Goal: Information Seeking & Learning: Learn about a topic

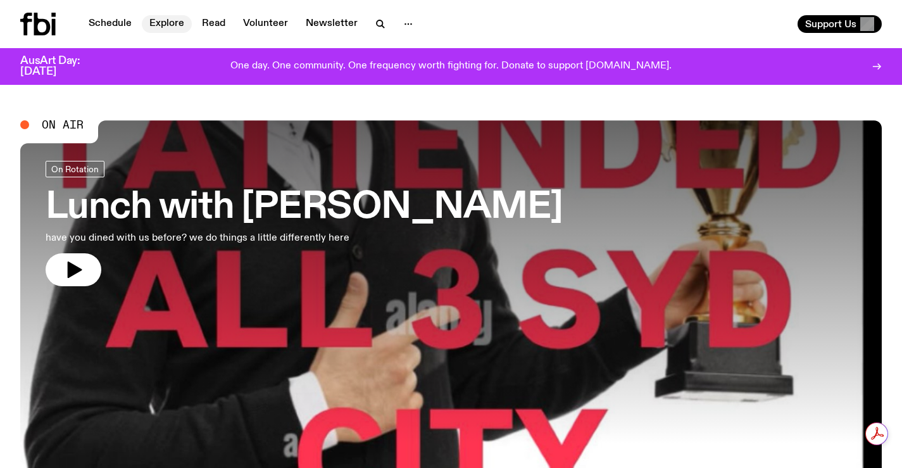
click at [165, 28] on link "Explore" at bounding box center [167, 24] width 50 height 18
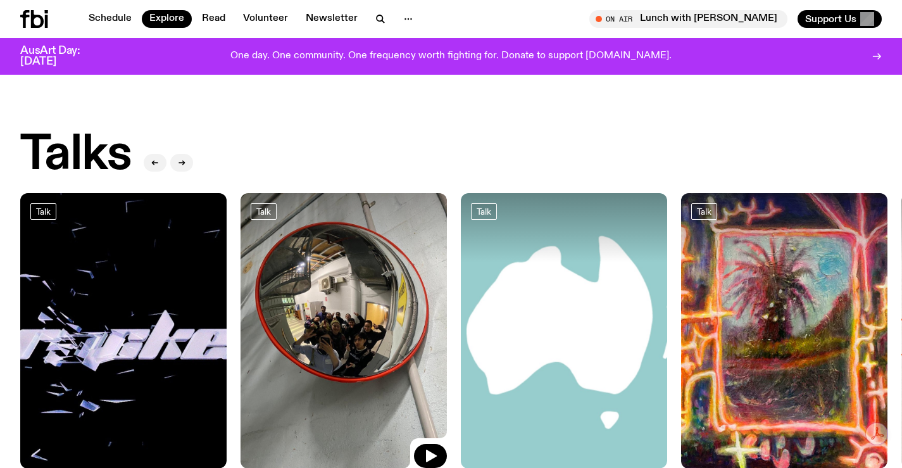
scroll to position [1765, 0]
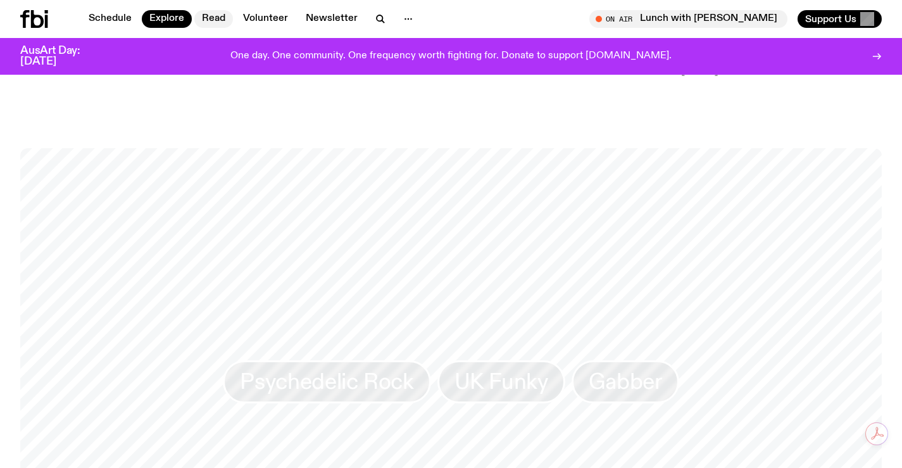
click at [194, 22] on link "Read" at bounding box center [213, 19] width 39 height 18
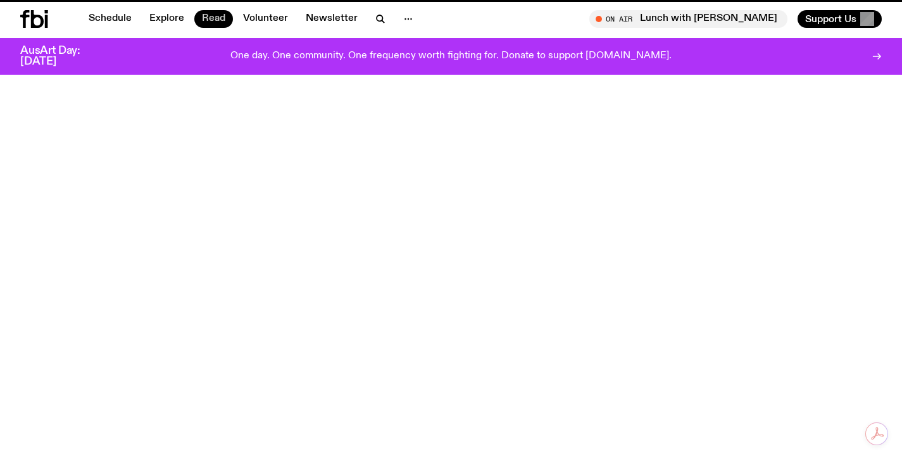
click at [211, 16] on link "Read" at bounding box center [213, 19] width 39 height 18
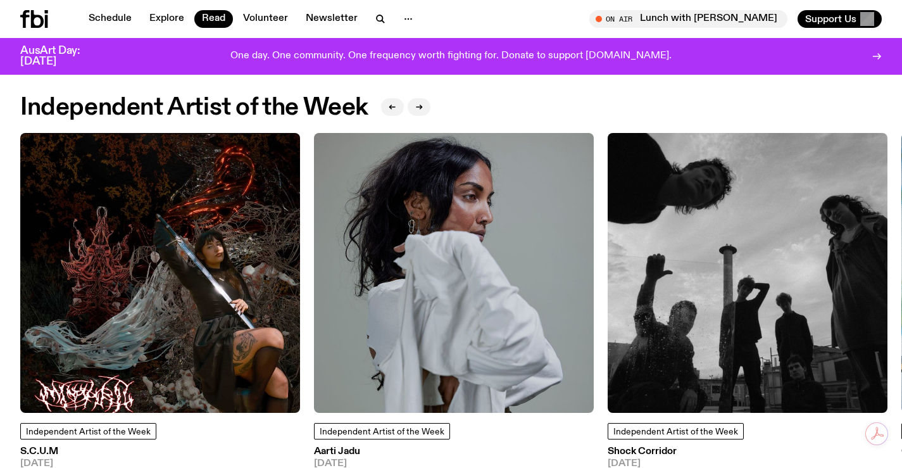
scroll to position [1193, 0]
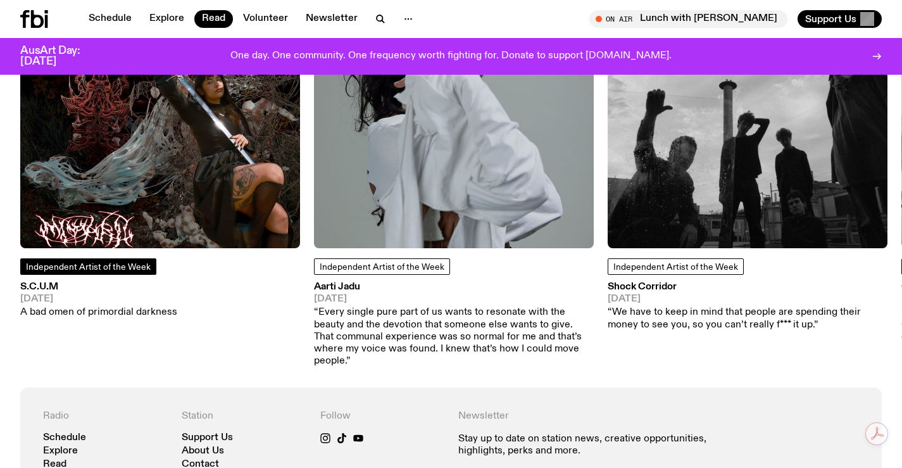
click at [78, 270] on span "Independent Artist of the Week" at bounding box center [88, 267] width 125 height 9
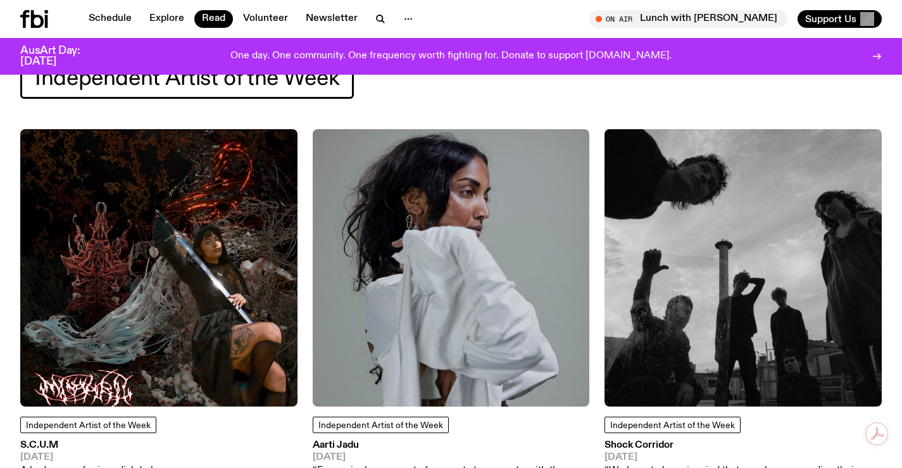
click at [170, 179] on img at bounding box center [158, 267] width 277 height 277
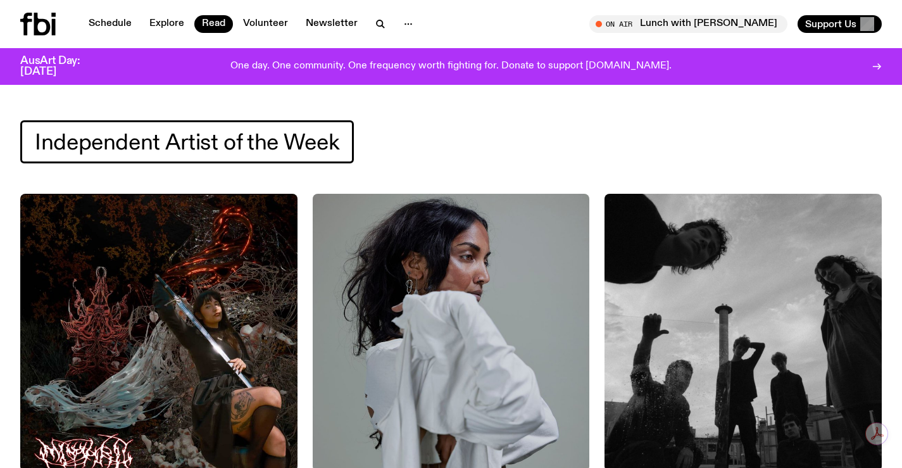
click at [20, 5] on div "Schedule Explore Read Volunteer Newsletter On Air Lunch with [PERSON_NAME] Tune…" at bounding box center [451, 24] width 902 height 48
click at [62, 35] on div at bounding box center [50, 24] width 61 height 23
click at [23, 18] on icon at bounding box center [37, 24] width 35 height 23
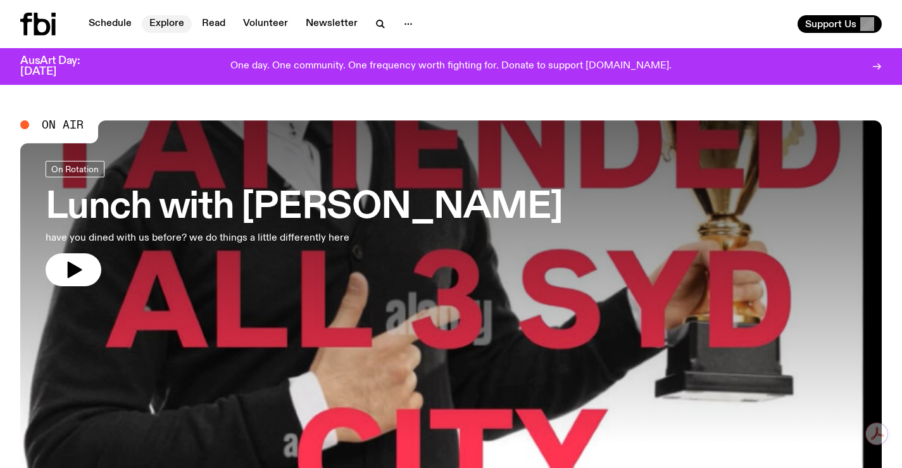
click at [161, 16] on link "Explore" at bounding box center [167, 24] width 50 height 18
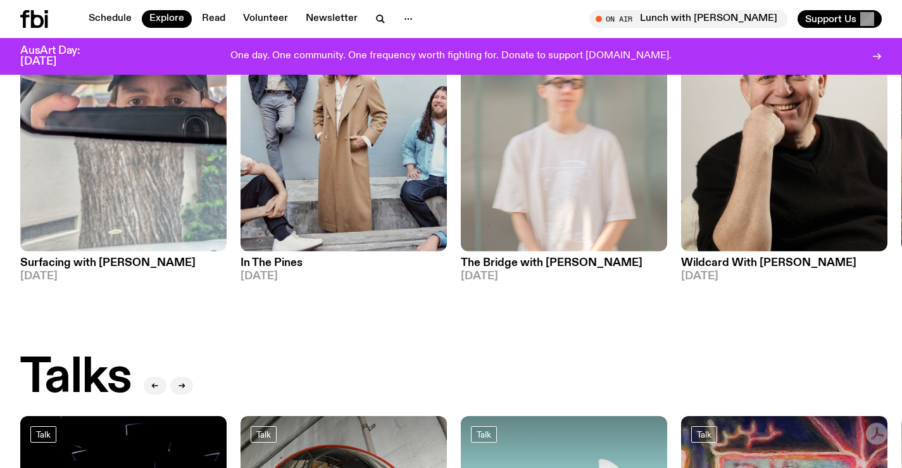
scroll to position [940, 0]
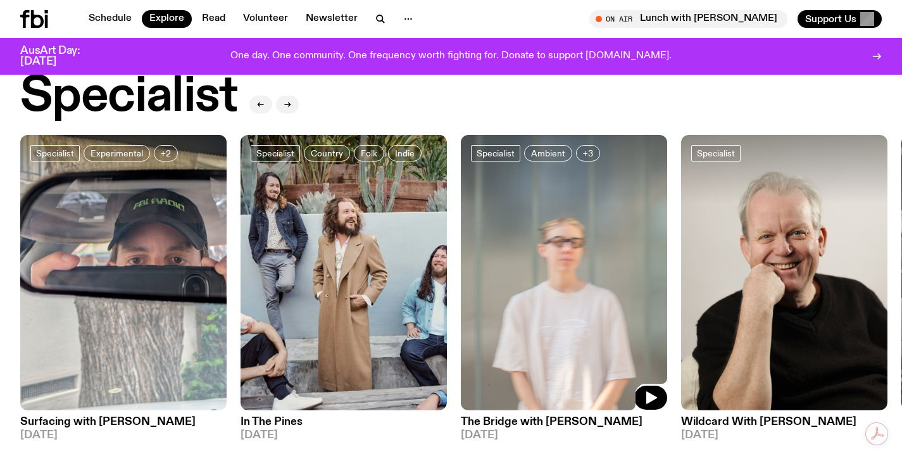
drag, startPoint x: 648, startPoint y: 263, endPoint x: 149, endPoint y: 268, distance: 498.3
click at [461, 269] on img at bounding box center [564, 272] width 206 height 275
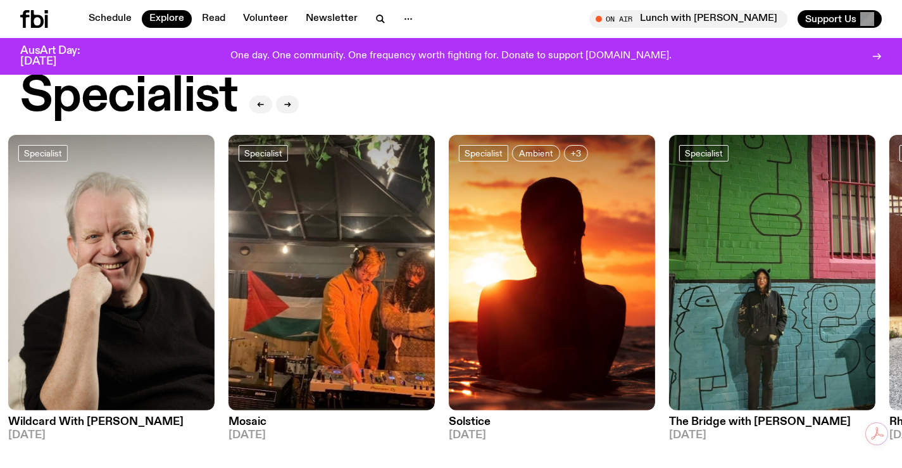
drag, startPoint x: 550, startPoint y: 284, endPoint x: 189, endPoint y: 270, distance: 361.8
click at [449, 274] on img at bounding box center [552, 272] width 206 height 275
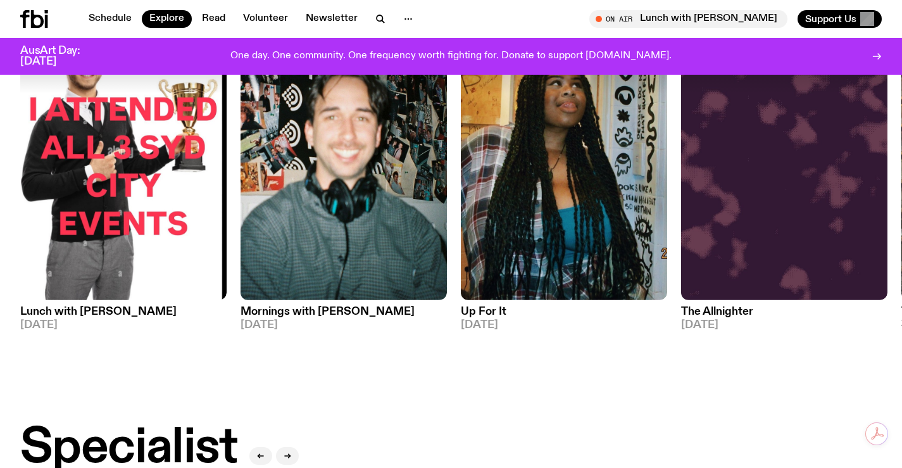
scroll to position [497, 0]
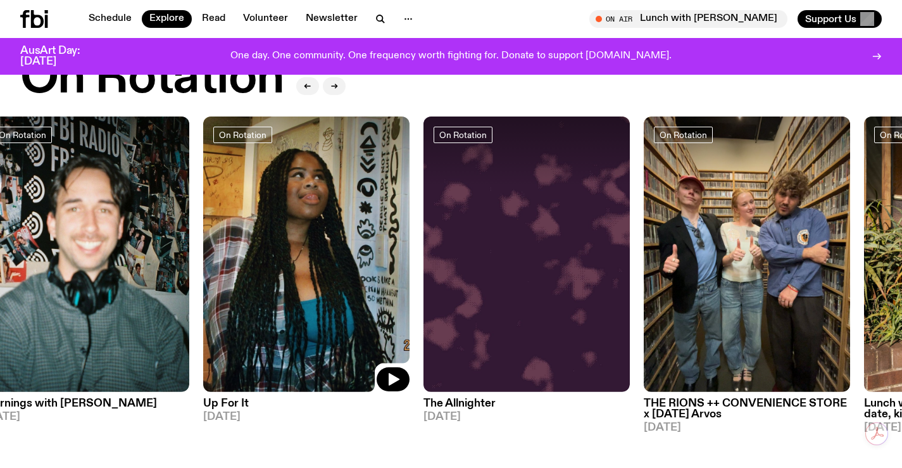
drag, startPoint x: 642, startPoint y: 262, endPoint x: 0, endPoint y: 229, distance: 642.9
click at [265, 276] on img at bounding box center [306, 253] width 206 height 275
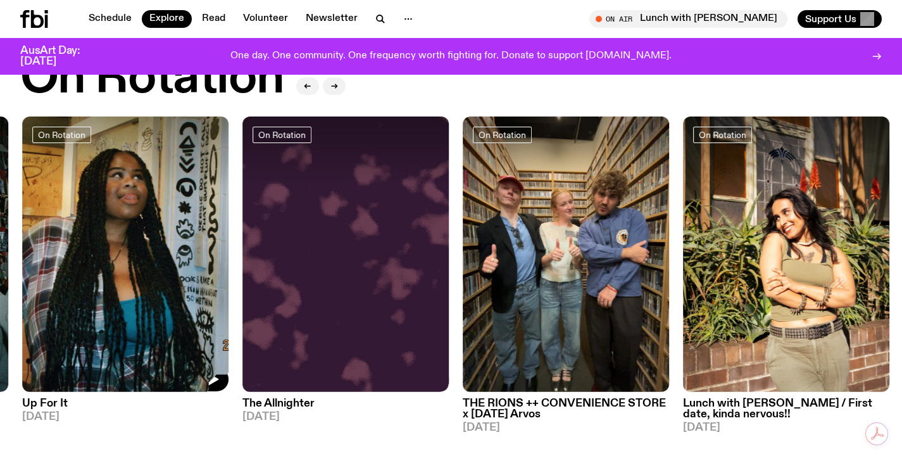
click at [463, 251] on img at bounding box center [566, 253] width 206 height 275
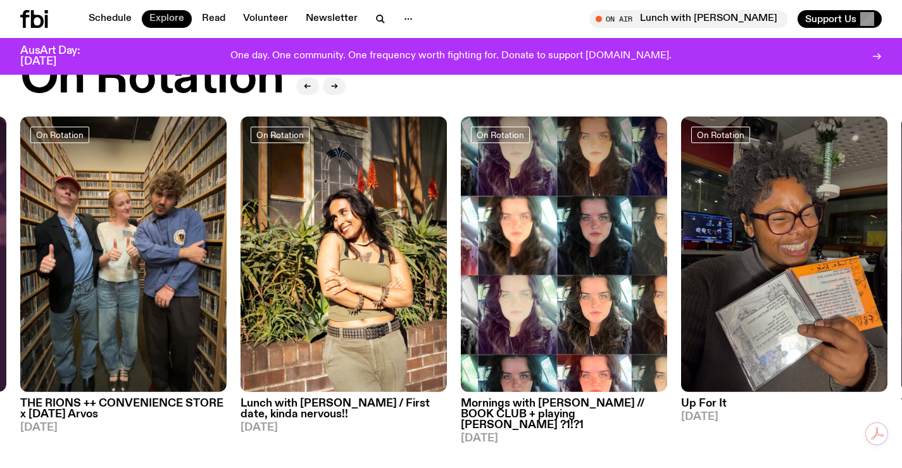
click at [161, 18] on link "Explore" at bounding box center [167, 19] width 50 height 18
click at [461, 237] on img at bounding box center [564, 253] width 206 height 275
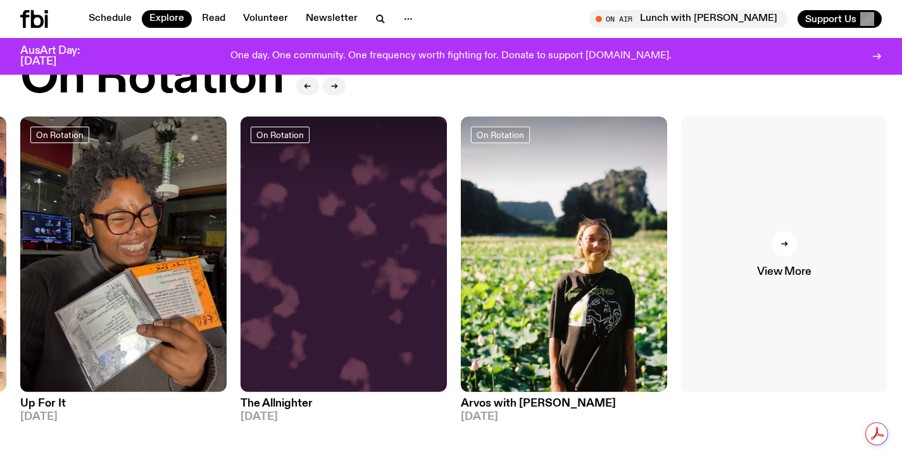
click at [827, 277] on link "View More" at bounding box center [784, 253] width 206 height 275
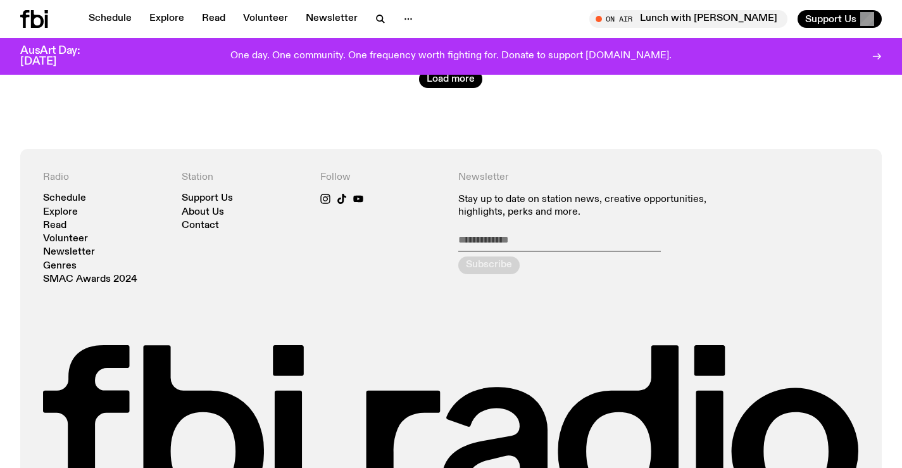
scroll to position [3473, 0]
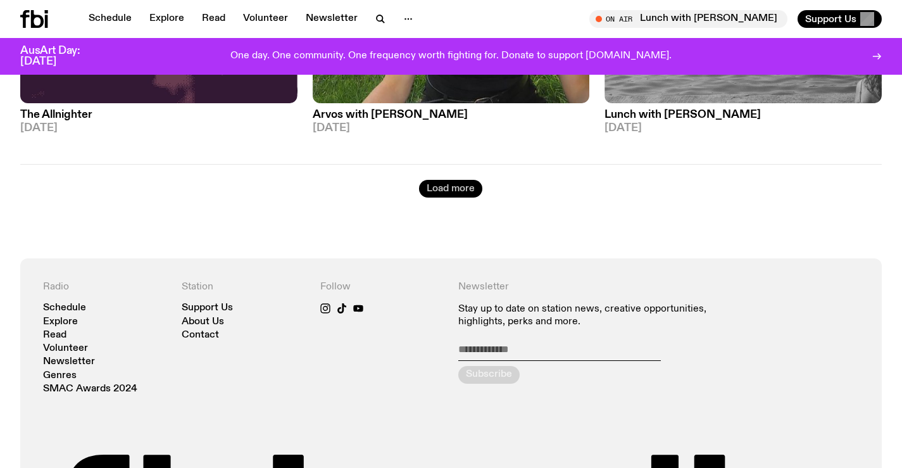
click at [444, 181] on button "Load more" at bounding box center [450, 189] width 63 height 18
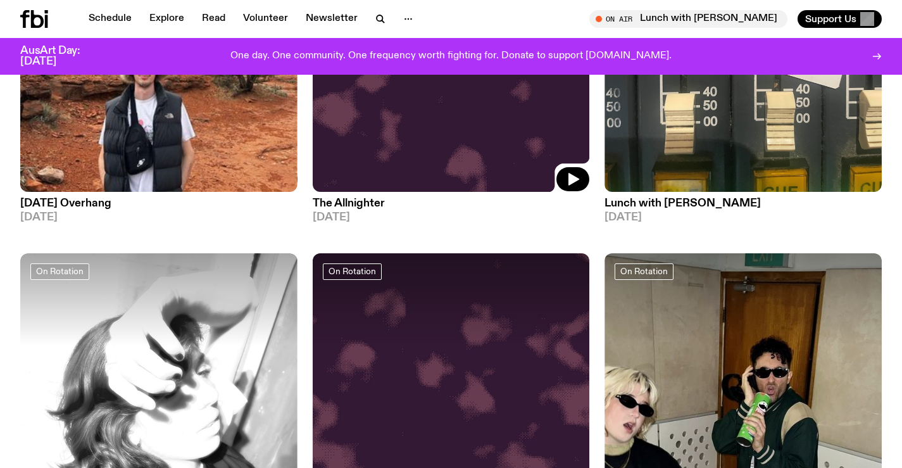
scroll to position [6702, 0]
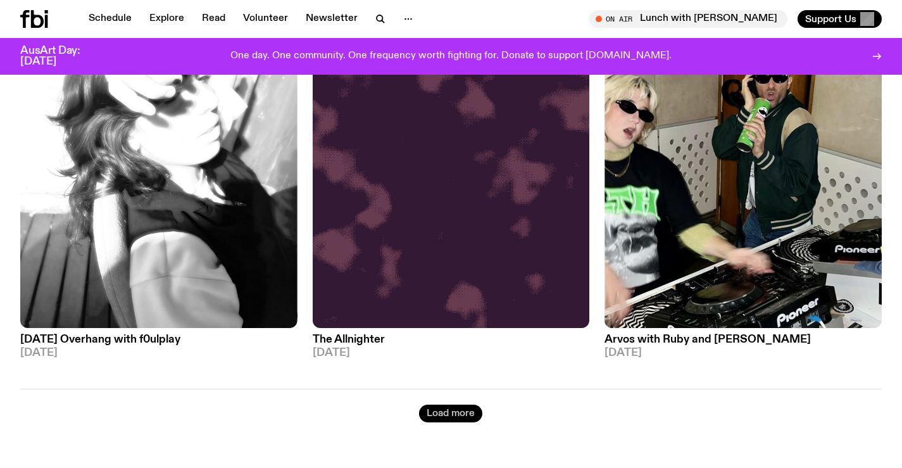
click at [452, 408] on button "Load more" at bounding box center [450, 414] width 63 height 18
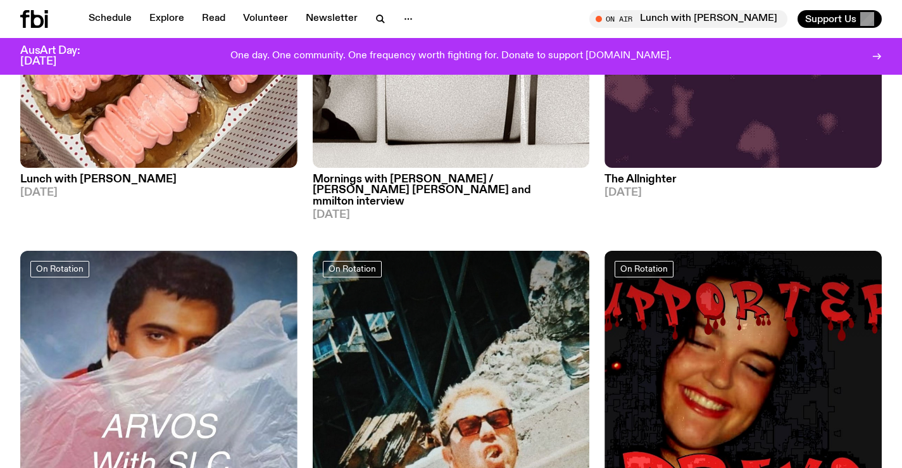
scroll to position [9172, 0]
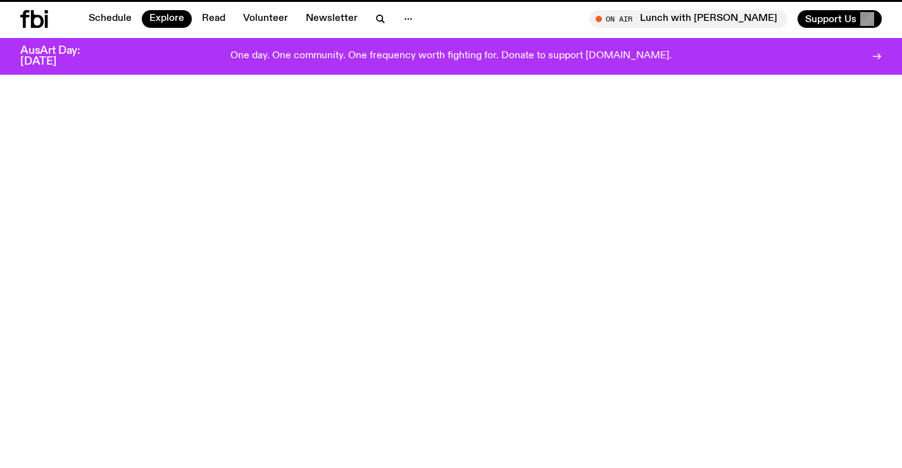
scroll to position [497, 0]
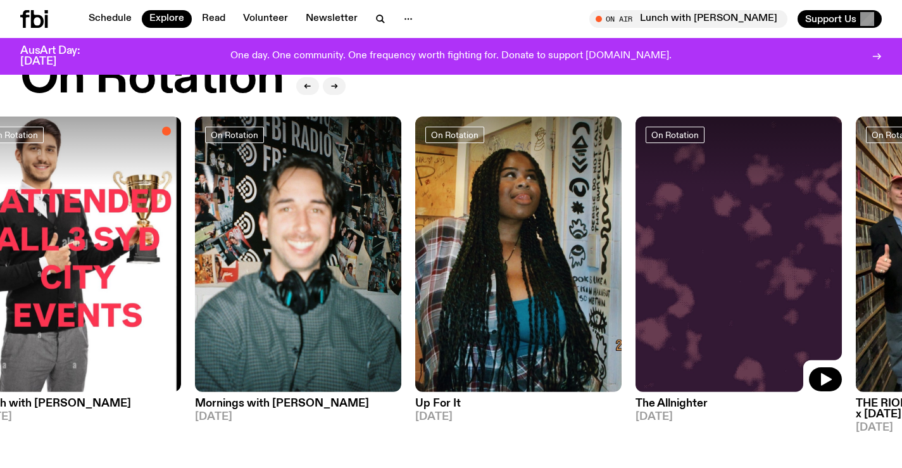
drag, startPoint x: 642, startPoint y: 288, endPoint x: 232, endPoint y: 300, distance: 410.5
click at [243, 300] on div "On Rotation Lunch with [PERSON_NAME] [DATE] On Rotation Mornings with [PERSON_N…" at bounding box center [451, 279] width 862 height 327
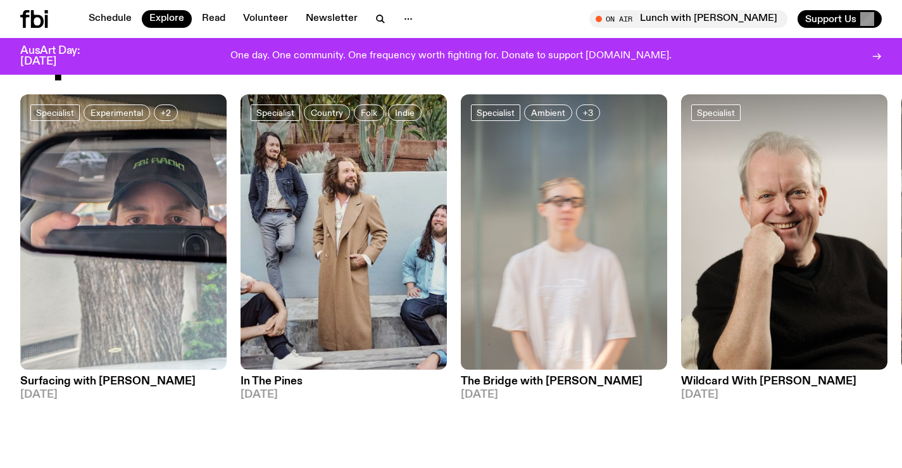
scroll to position [1004, 0]
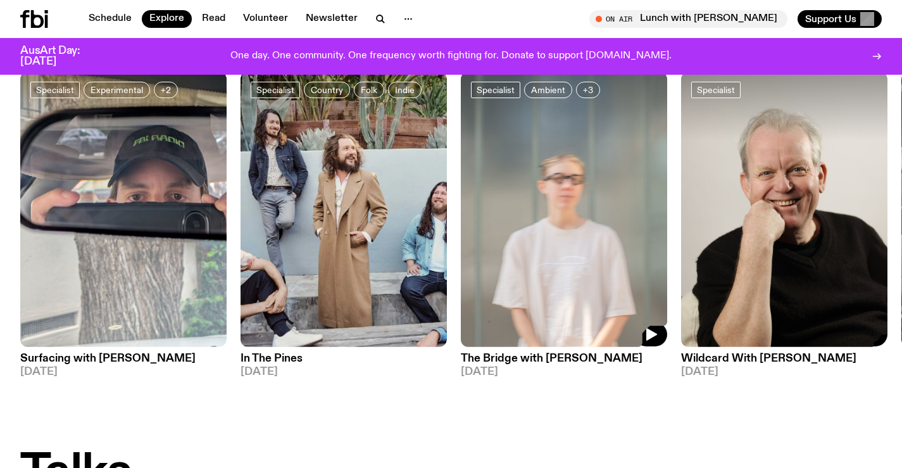
drag, startPoint x: 456, startPoint y: 254, endPoint x: 361, endPoint y: 229, distance: 98.7
click at [162, 248] on div "Specialist Experimental +2 Surfacing with [PERSON_NAME] [DATE] Specialist Count…" at bounding box center [451, 225] width 862 height 306
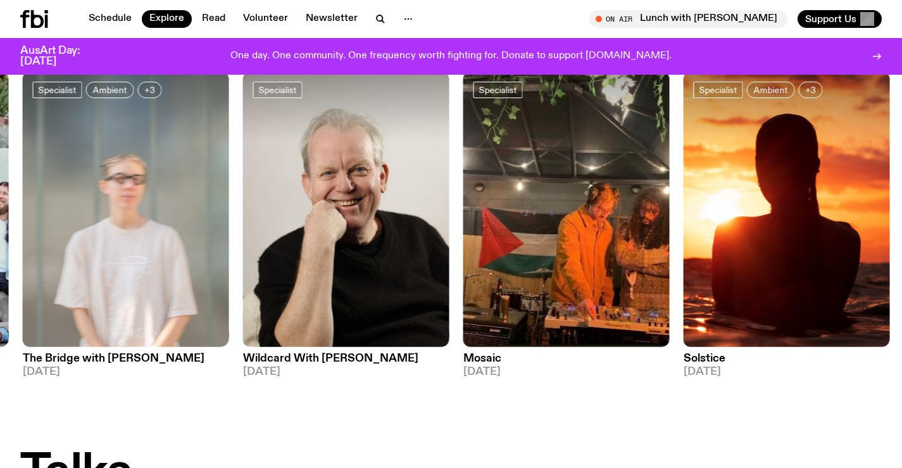
drag, startPoint x: 619, startPoint y: 235, endPoint x: 137, endPoint y: 234, distance: 482.5
click at [158, 235] on div "Specialist Experimental +2 Surfacing with [PERSON_NAME] [DATE] Specialist Count…" at bounding box center [451, 225] width 862 height 306
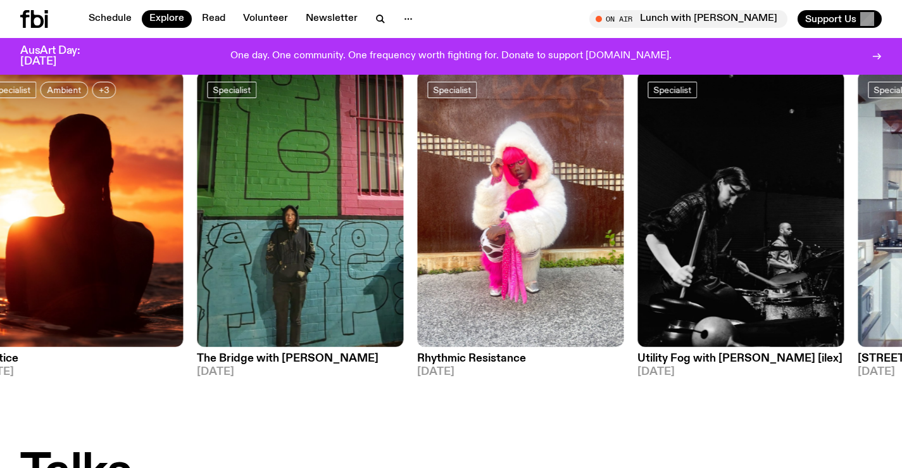
drag, startPoint x: 563, startPoint y: 251, endPoint x: 256, endPoint y: 244, distance: 307.8
click at [417, 249] on img at bounding box center [520, 209] width 206 height 275
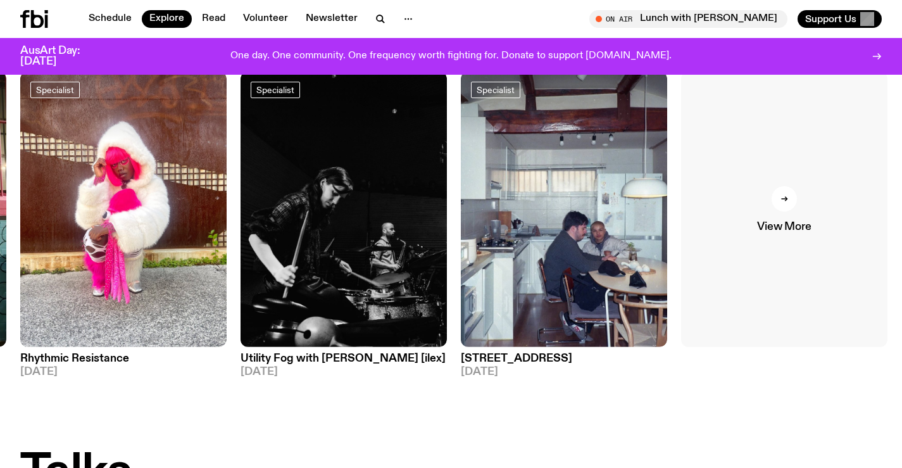
click at [809, 184] on link "View More" at bounding box center [784, 209] width 206 height 275
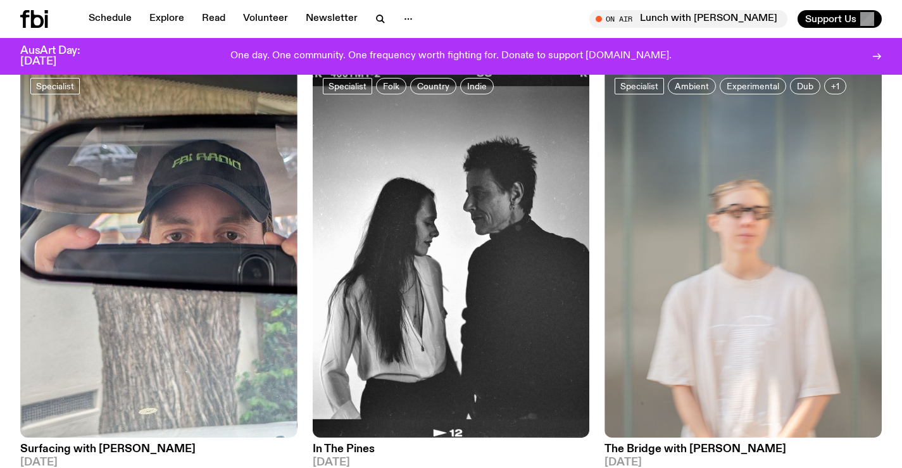
scroll to position [3292, 0]
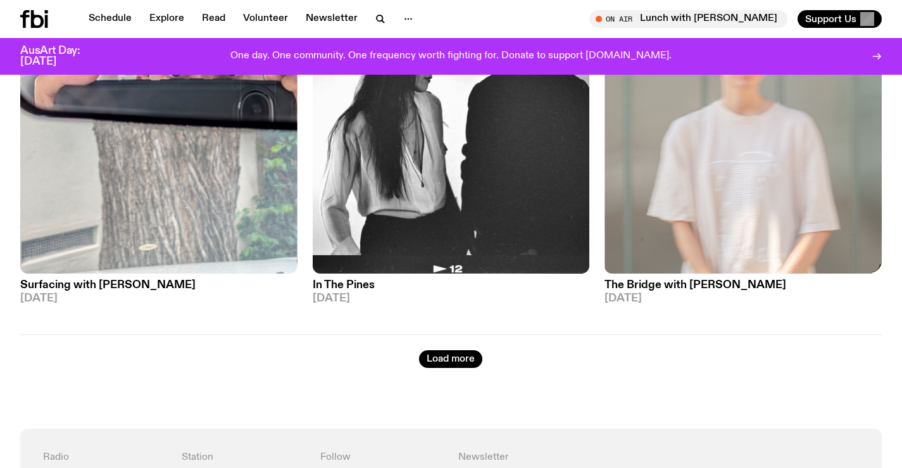
click at [439, 345] on div "Load more" at bounding box center [451, 351] width 862 height 34
click at [461, 362] on button "Load more" at bounding box center [450, 359] width 63 height 18
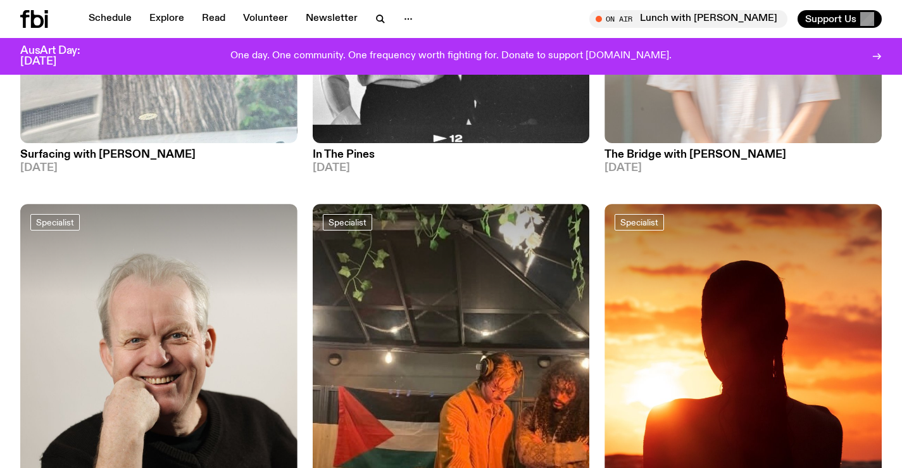
scroll to position [3736, 0]
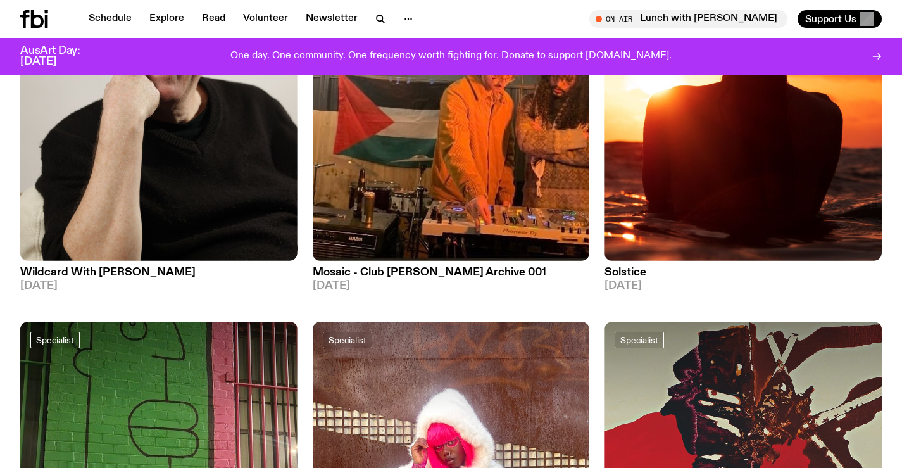
drag, startPoint x: 0, startPoint y: 250, endPoint x: 12, endPoint y: 252, distance: 12.2
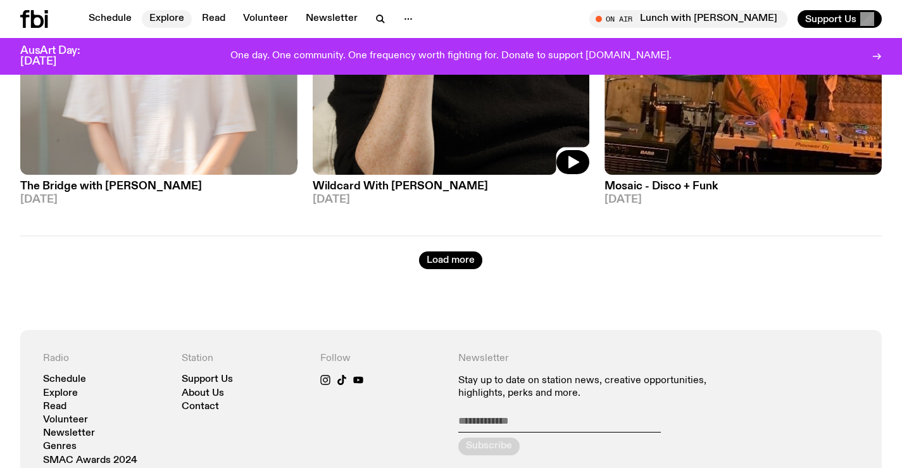
scroll to position [7091, 0]
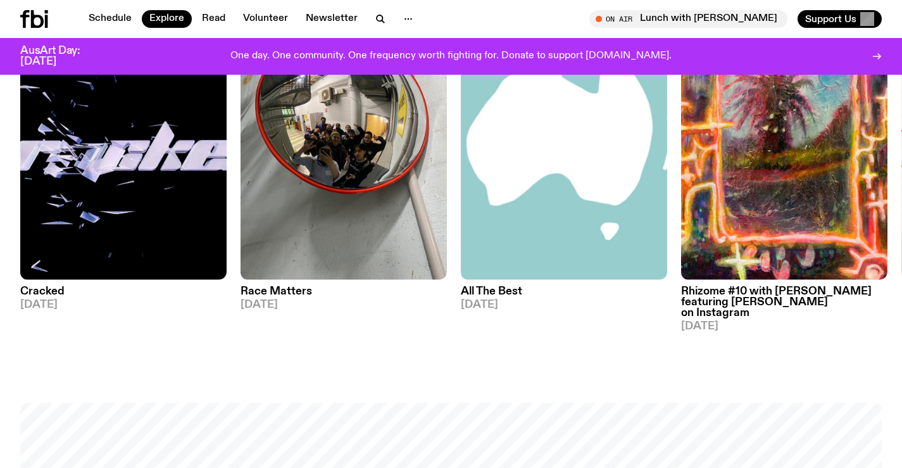
scroll to position [1383, 0]
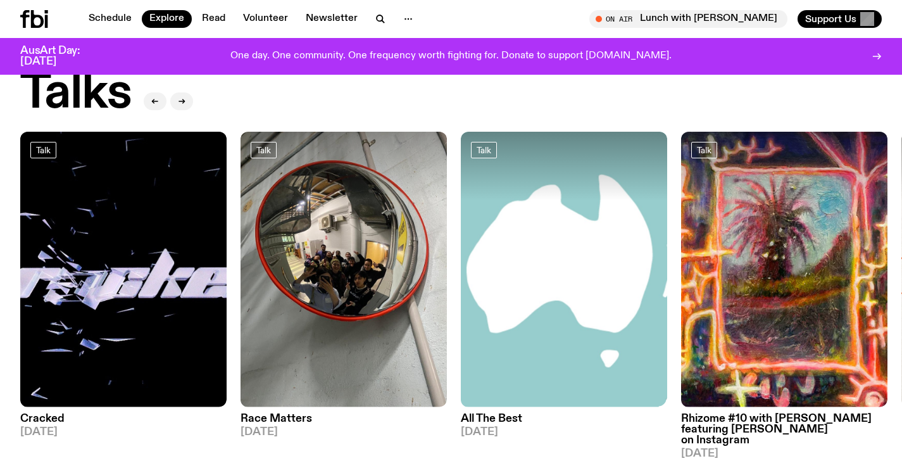
click at [461, 277] on img at bounding box center [564, 269] width 206 height 275
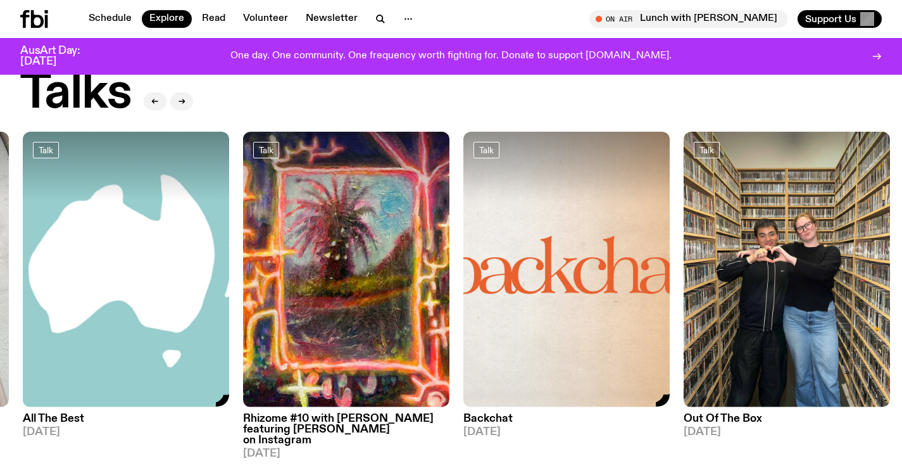
drag, startPoint x: 544, startPoint y: 279, endPoint x: 284, endPoint y: 282, distance: 260.2
click at [463, 288] on img at bounding box center [566, 269] width 206 height 275
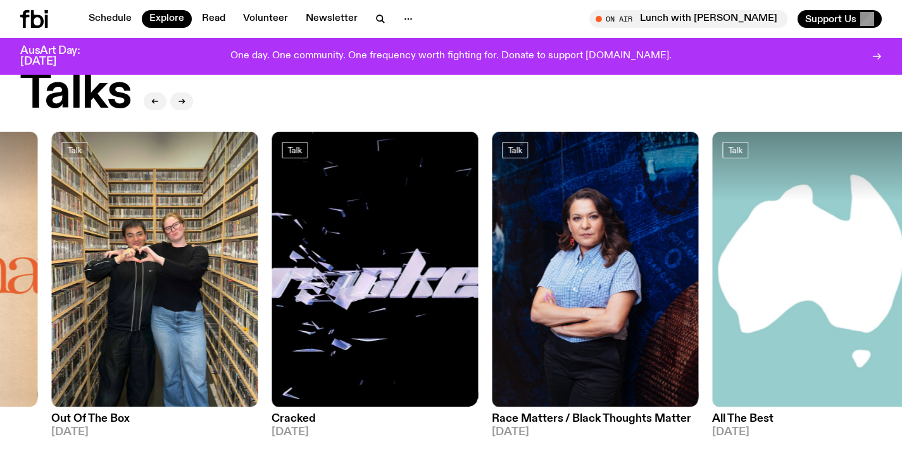
drag, startPoint x: 474, startPoint y: 298, endPoint x: 414, endPoint y: 280, distance: 62.1
click at [393, 298] on div "Talk Cracked [DATE] Talk Race Matters [DATE] Talk All The Best [DATE] Talk Rhiz…" at bounding box center [451, 295] width 862 height 327
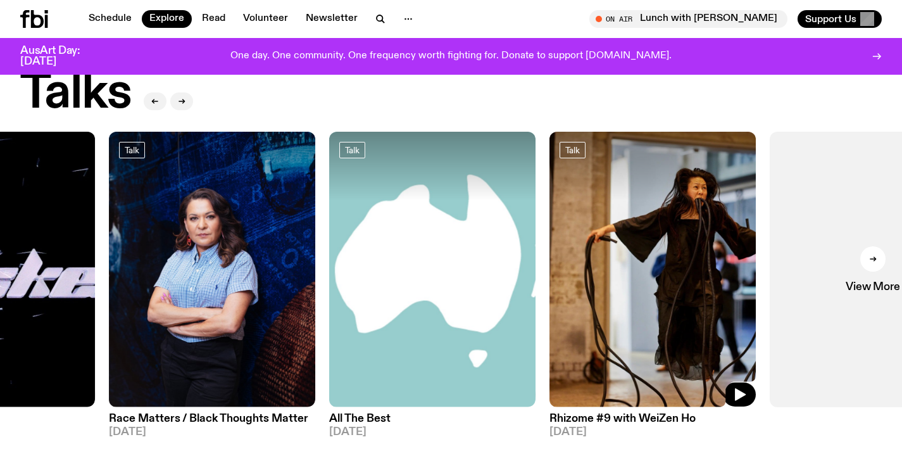
drag, startPoint x: 760, startPoint y: 281, endPoint x: 253, endPoint y: 287, distance: 507.2
click at [550, 298] on img at bounding box center [653, 269] width 206 height 275
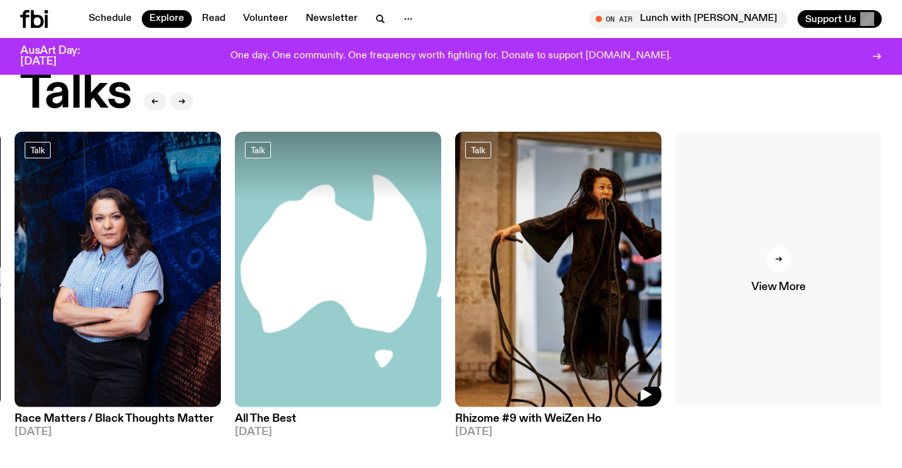
click at [699, 284] on link "View More" at bounding box center [779, 269] width 206 height 275
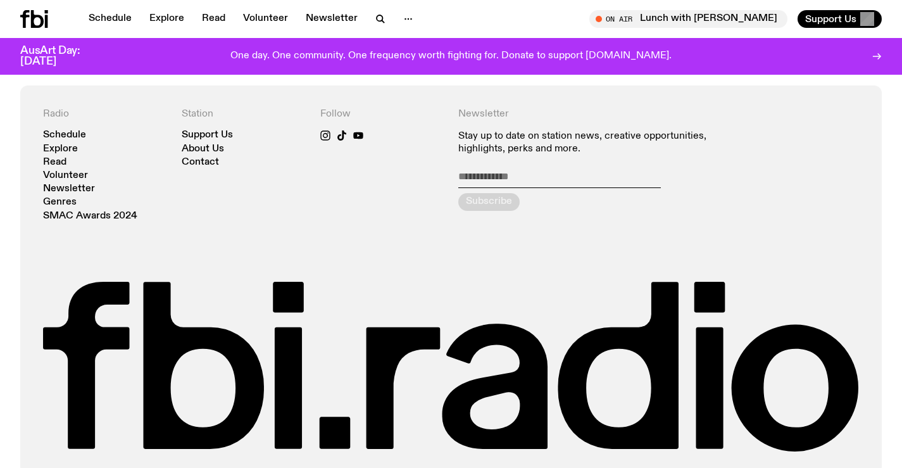
scroll to position [3711, 0]
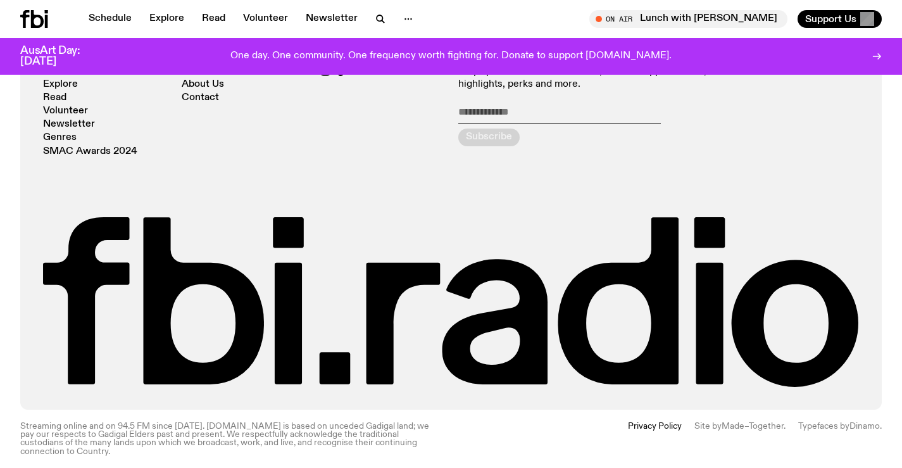
click at [30, 15] on icon at bounding box center [34, 19] width 28 height 18
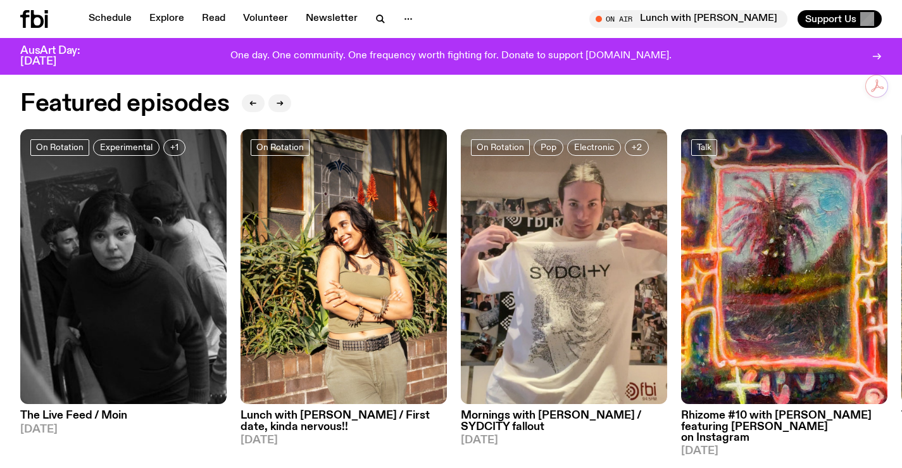
scroll to position [623, 0]
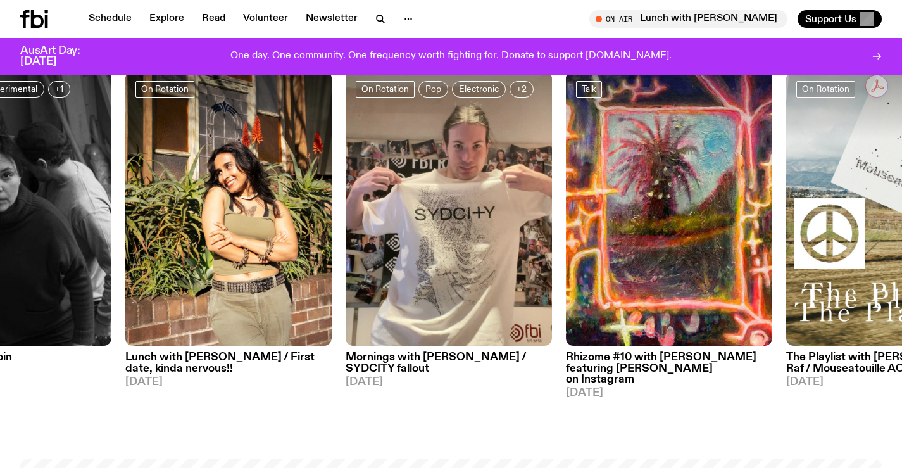
drag, startPoint x: 453, startPoint y: 242, endPoint x: 115, endPoint y: 232, distance: 338.3
click at [346, 233] on img at bounding box center [449, 208] width 206 height 275
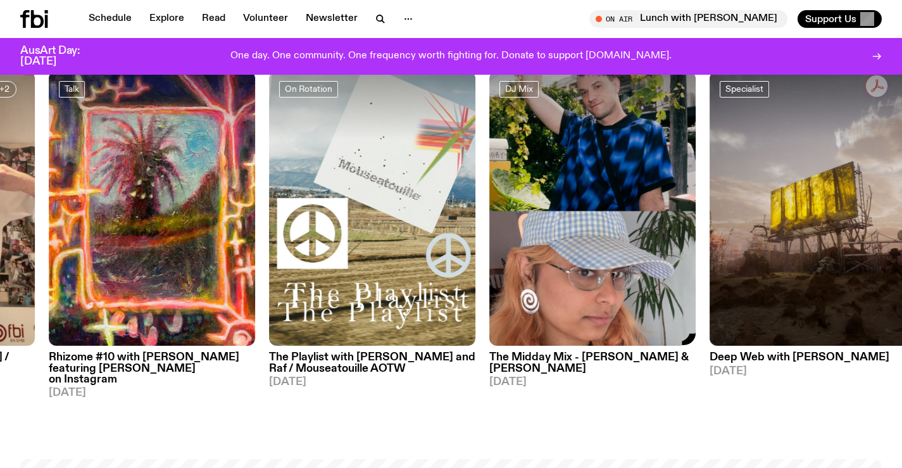
drag, startPoint x: 555, startPoint y: 256, endPoint x: 236, endPoint y: 242, distance: 320.1
click at [489, 257] on img at bounding box center [592, 208] width 206 height 275
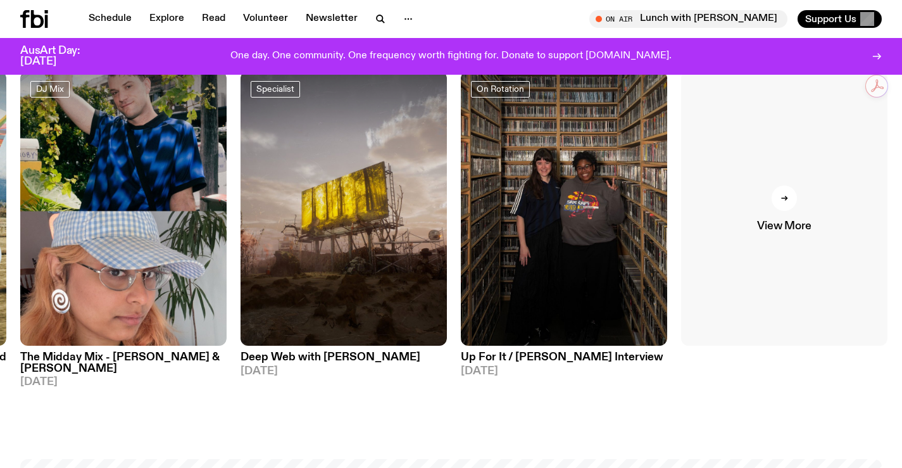
click at [698, 255] on link "View More" at bounding box center [784, 208] width 206 height 275
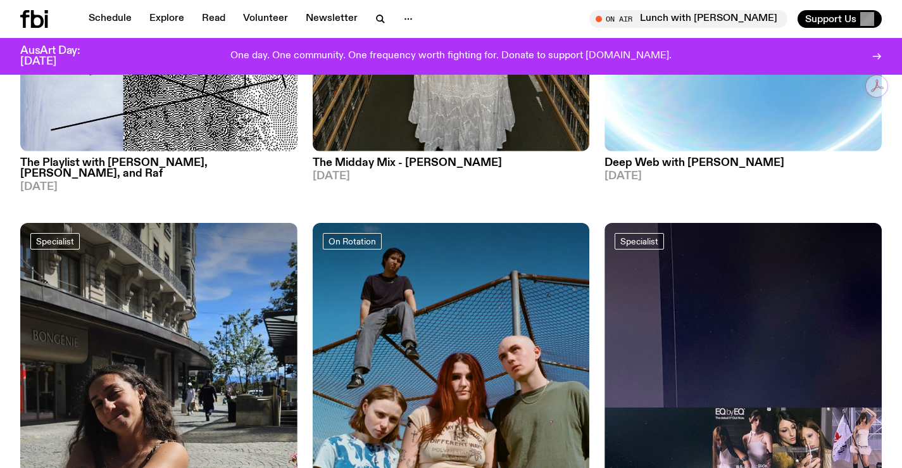
scroll to position [3222, 0]
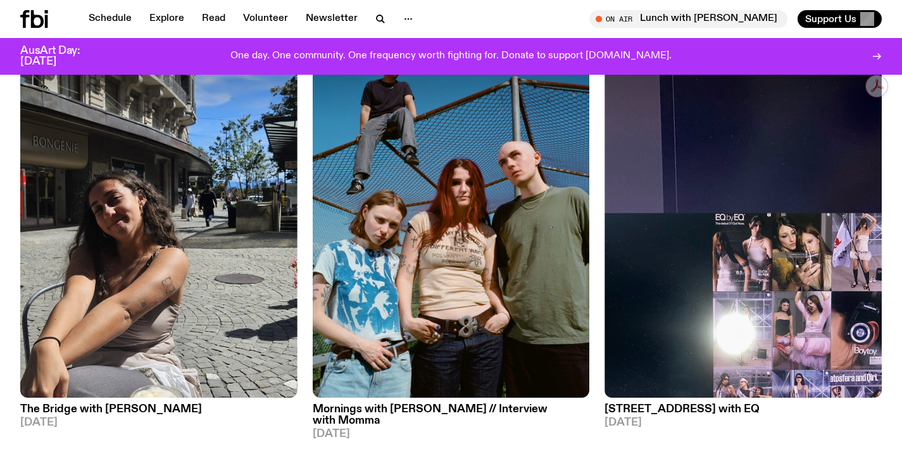
click at [29, 12] on icon at bounding box center [24, 19] width 9 height 18
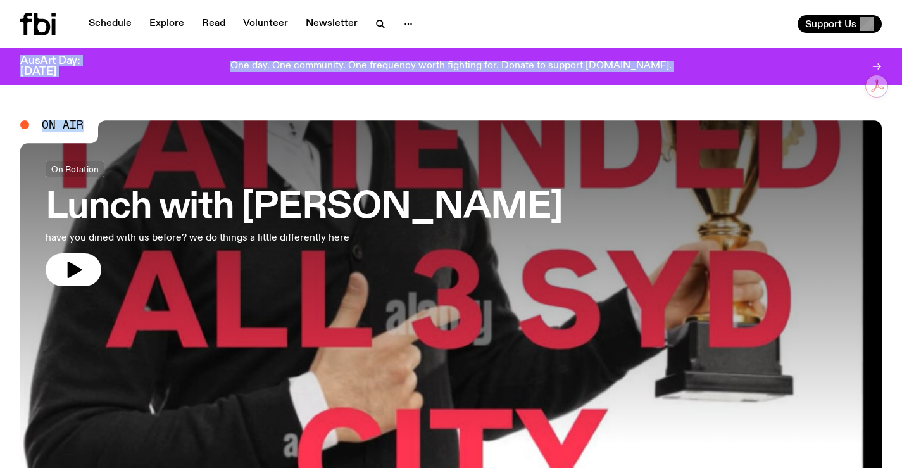
drag, startPoint x: 615, startPoint y: 91, endPoint x: 15, endPoint y: -2, distance: 607.4
click at [15, 0] on html "Schedule Explore Read Volunteer Newsletter About Us Contact Champions of emergi…" at bounding box center [451, 234] width 902 height 468
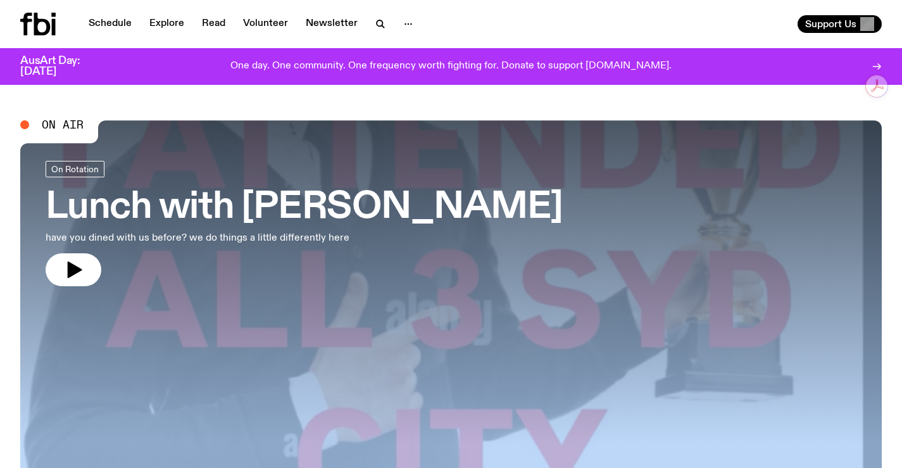
drag, startPoint x: 413, startPoint y: 262, endPoint x: 796, endPoint y: 377, distance: 399.2
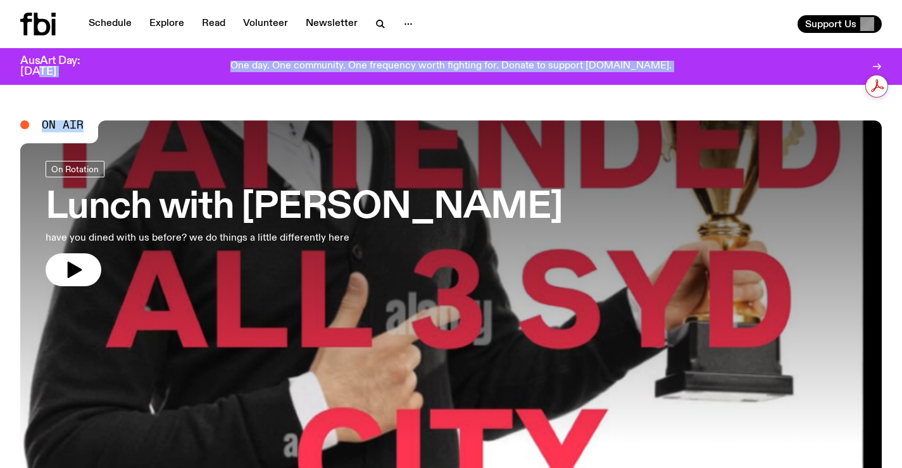
drag, startPoint x: 754, startPoint y: 87, endPoint x: 0, endPoint y: 70, distance: 754.3
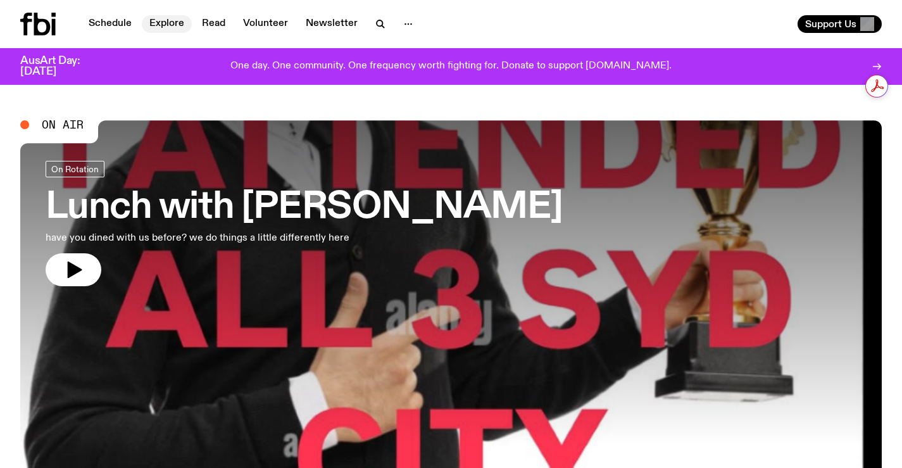
click at [156, 32] on link "Explore" at bounding box center [167, 24] width 50 height 18
click at [377, 25] on icon "button" at bounding box center [380, 23] width 15 height 15
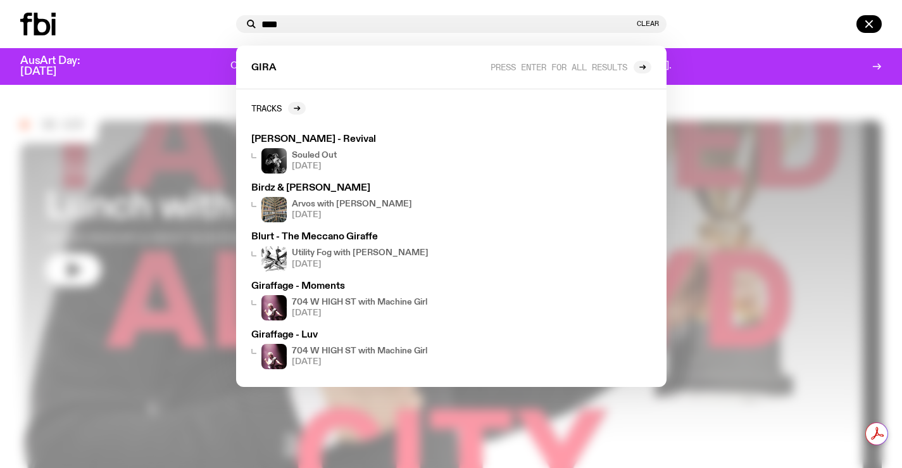
type input "****"
